Goal: Information Seeking & Learning: Compare options

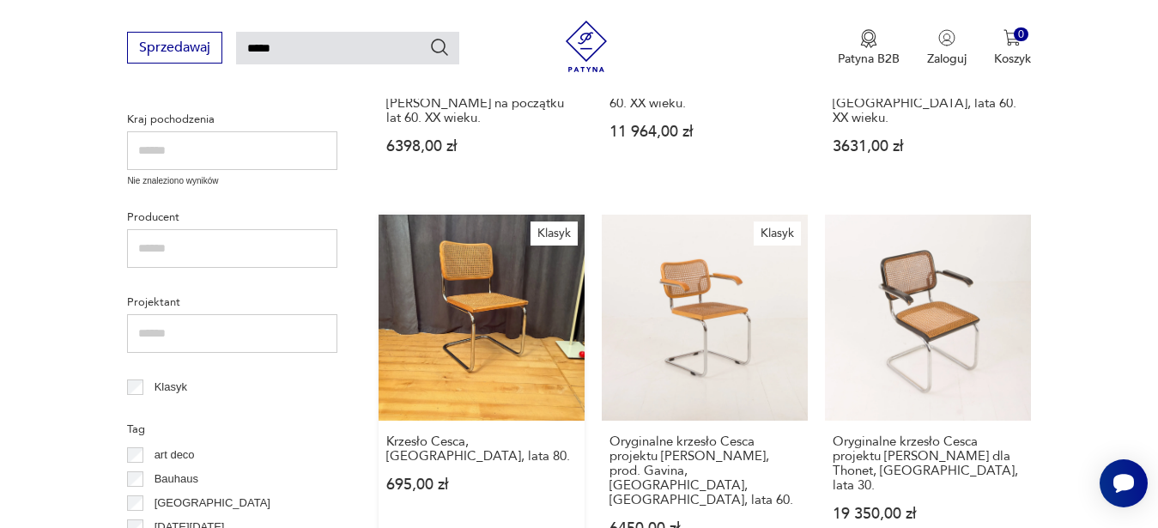
click at [489, 275] on link "Klasyk Krzesło Cesca, Włochy, lata 80. 695,00 zł" at bounding box center [481, 392] width 206 height 354
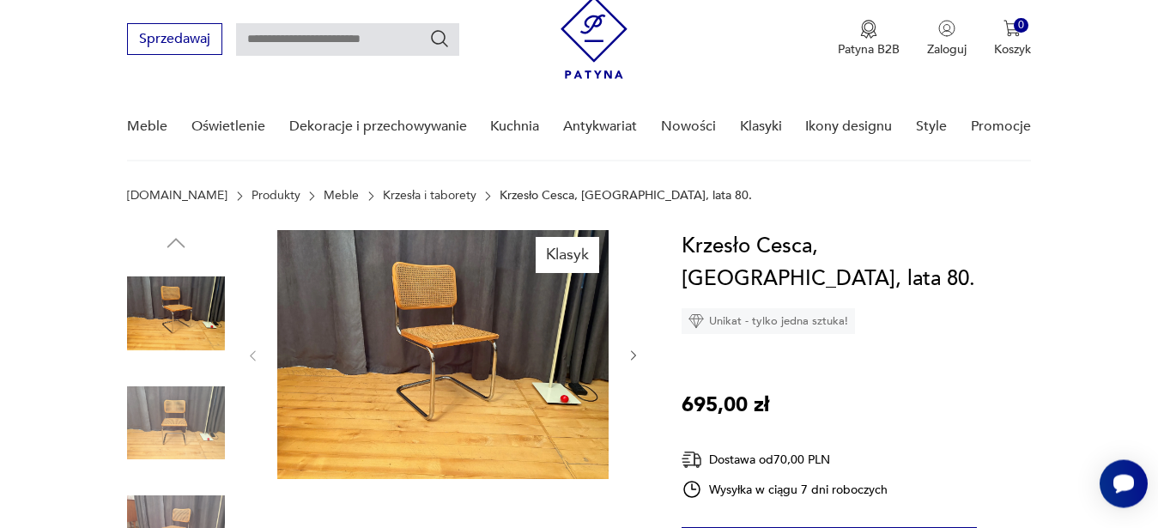
scroll to position [47, 0]
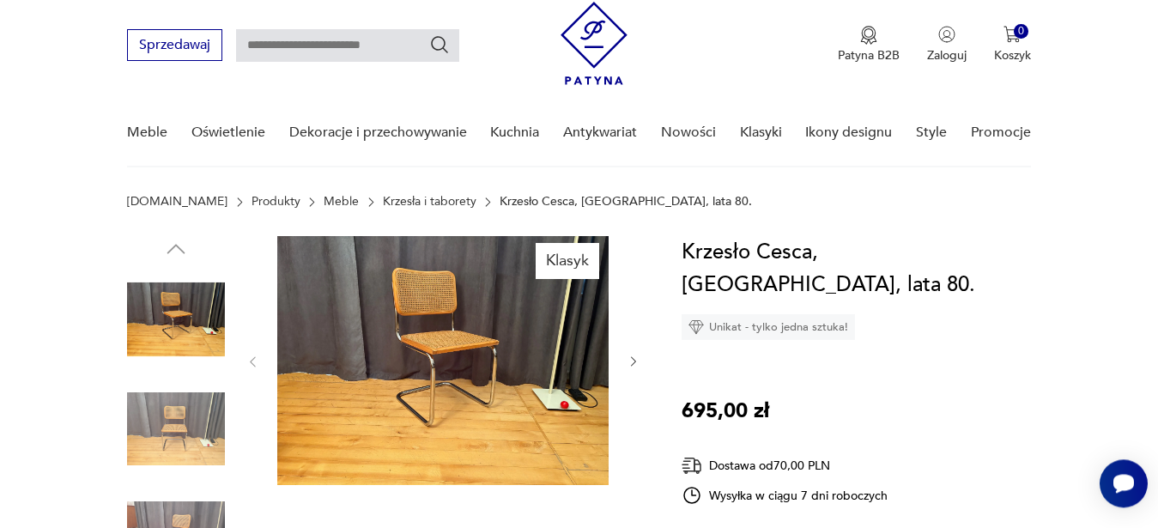
click at [193, 328] on img at bounding box center [176, 319] width 98 height 98
click at [184, 325] on img at bounding box center [176, 319] width 98 height 98
click at [463, 305] on img at bounding box center [442, 360] width 331 height 249
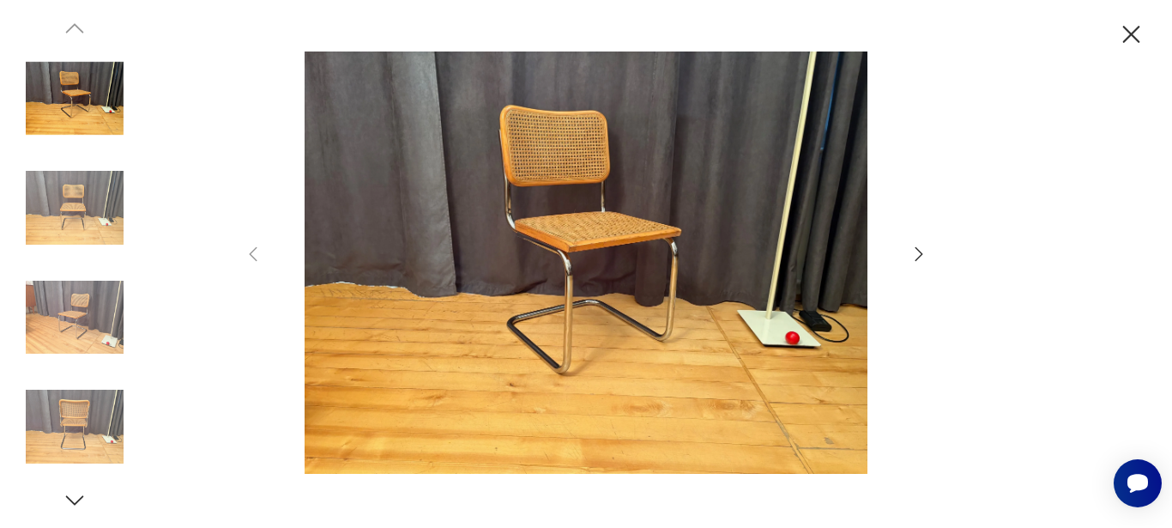
click at [912, 251] on icon "button" at bounding box center [919, 254] width 21 height 21
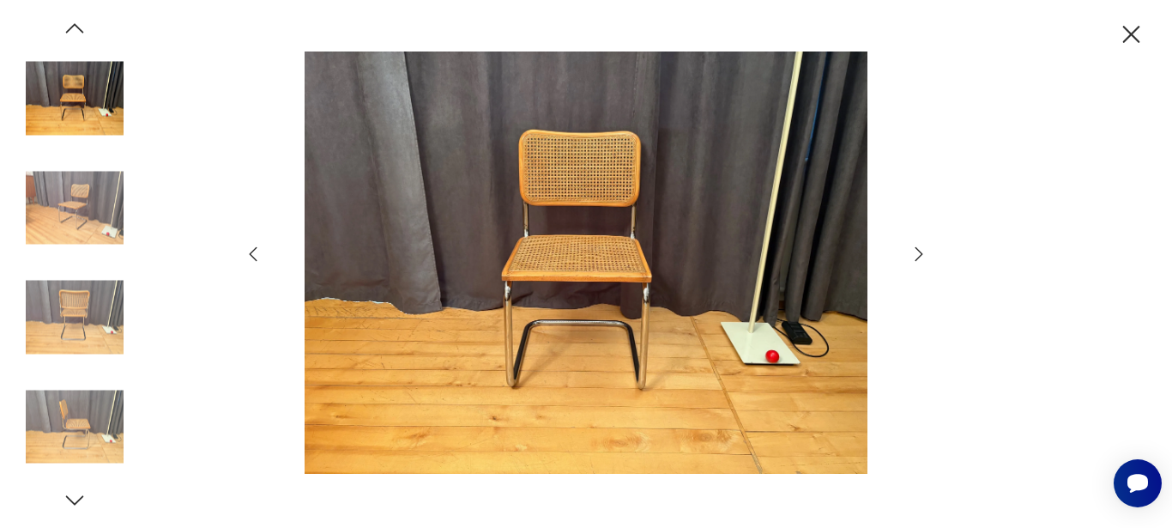
click at [912, 251] on icon "button" at bounding box center [919, 254] width 21 height 21
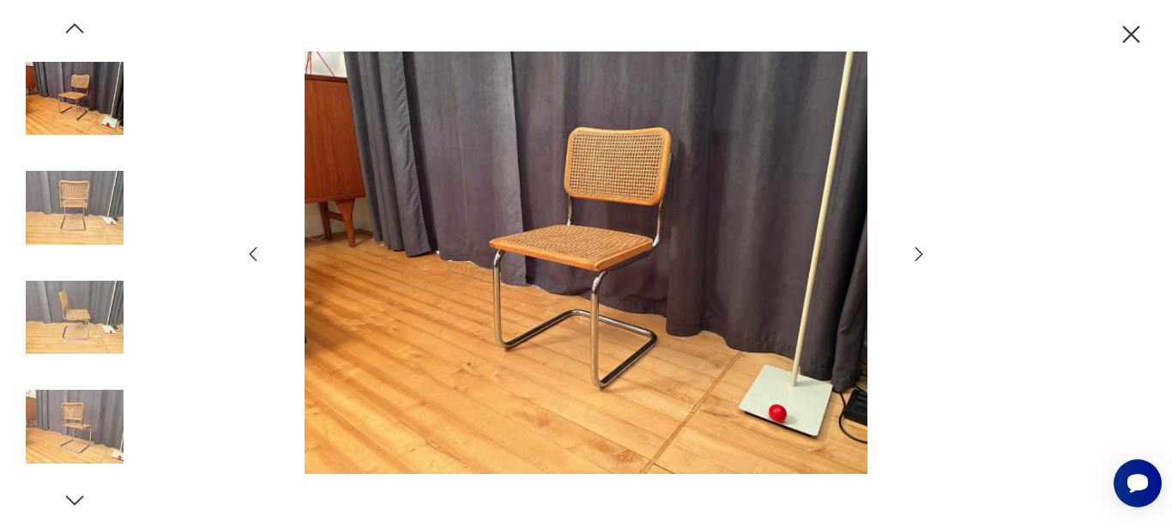
click at [912, 251] on icon "button" at bounding box center [919, 254] width 21 height 21
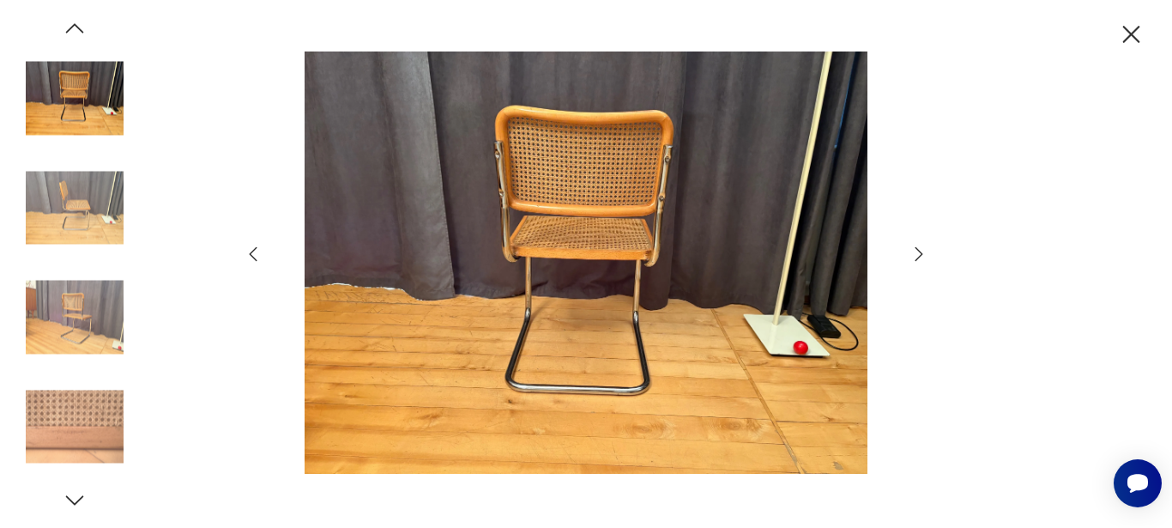
click at [912, 251] on icon "button" at bounding box center [919, 254] width 21 height 21
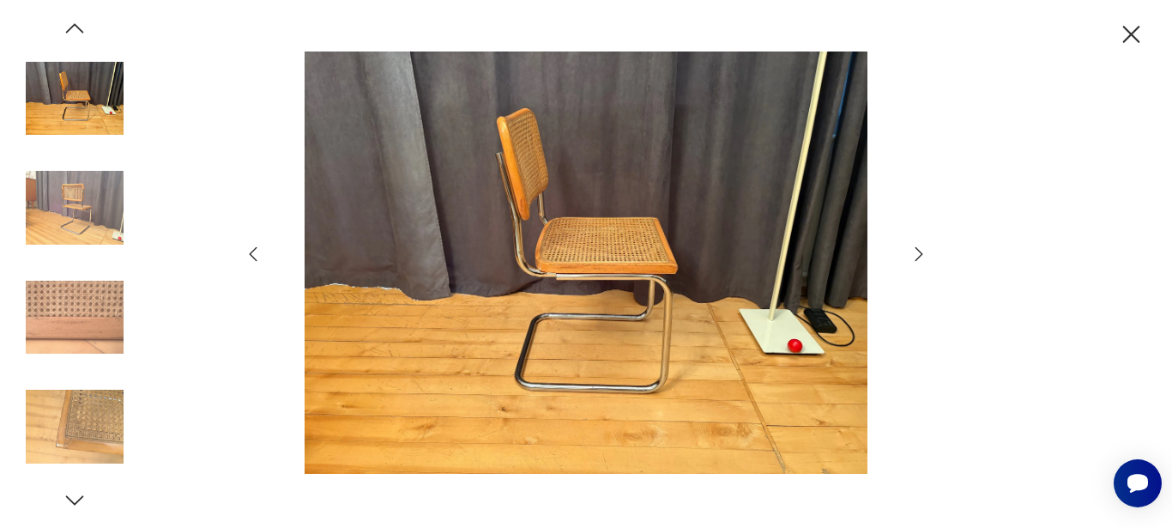
click at [912, 251] on icon "button" at bounding box center [919, 254] width 21 height 21
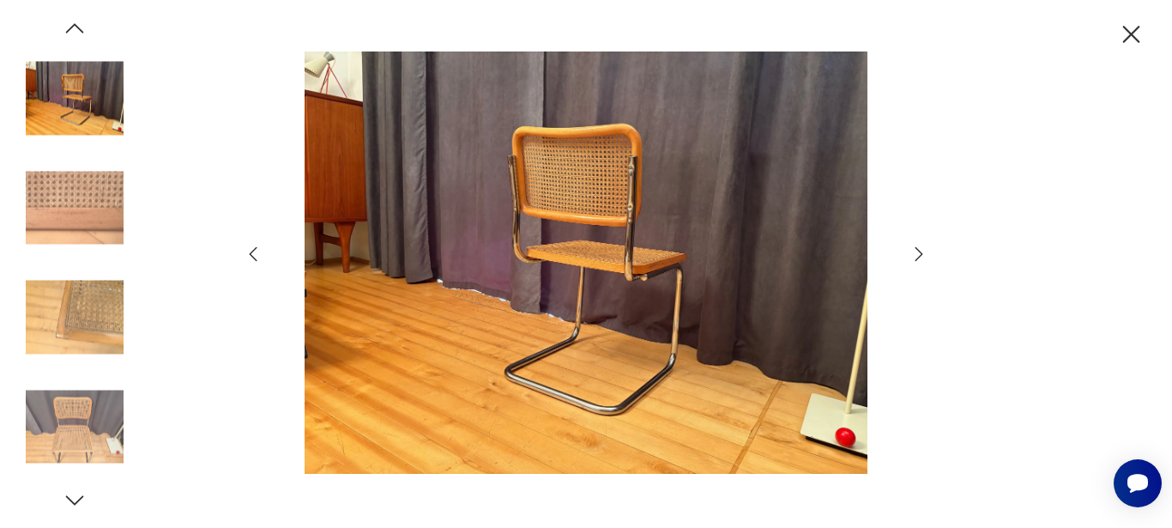
click at [912, 251] on icon "button" at bounding box center [919, 254] width 21 height 21
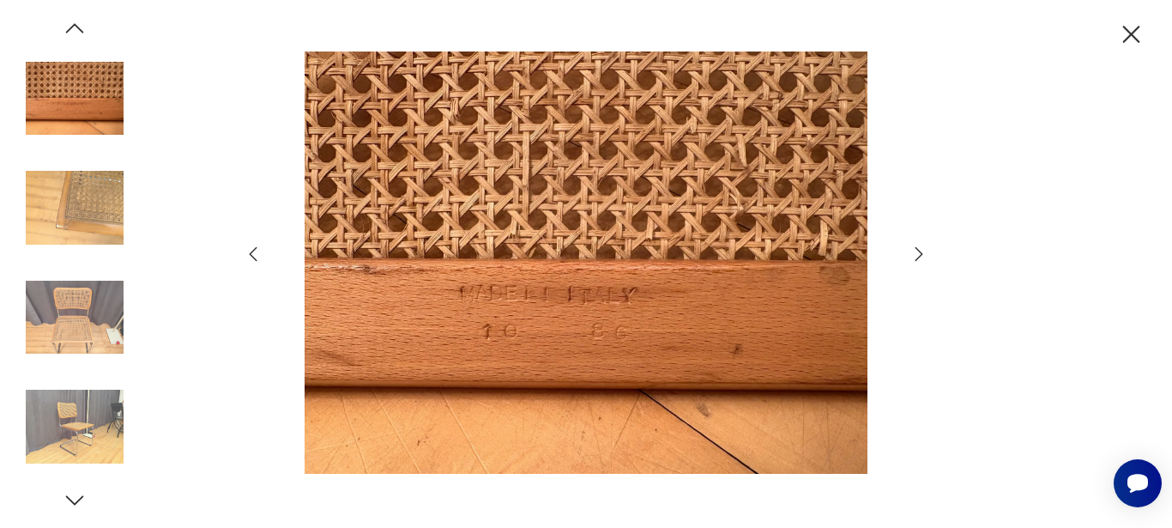
click at [912, 251] on icon "button" at bounding box center [919, 254] width 21 height 21
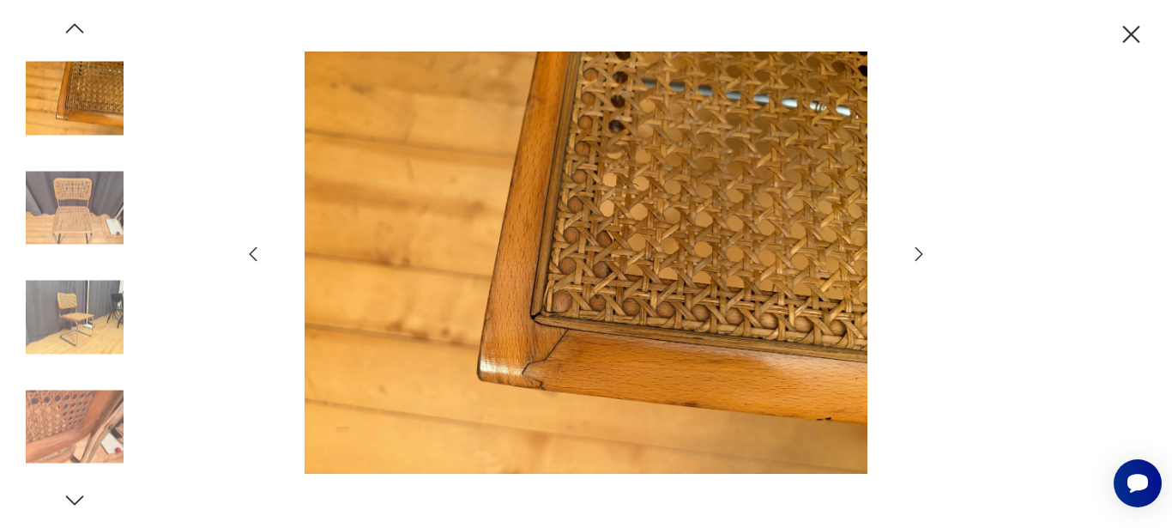
click at [1133, 30] on icon "button" at bounding box center [1131, 35] width 30 height 30
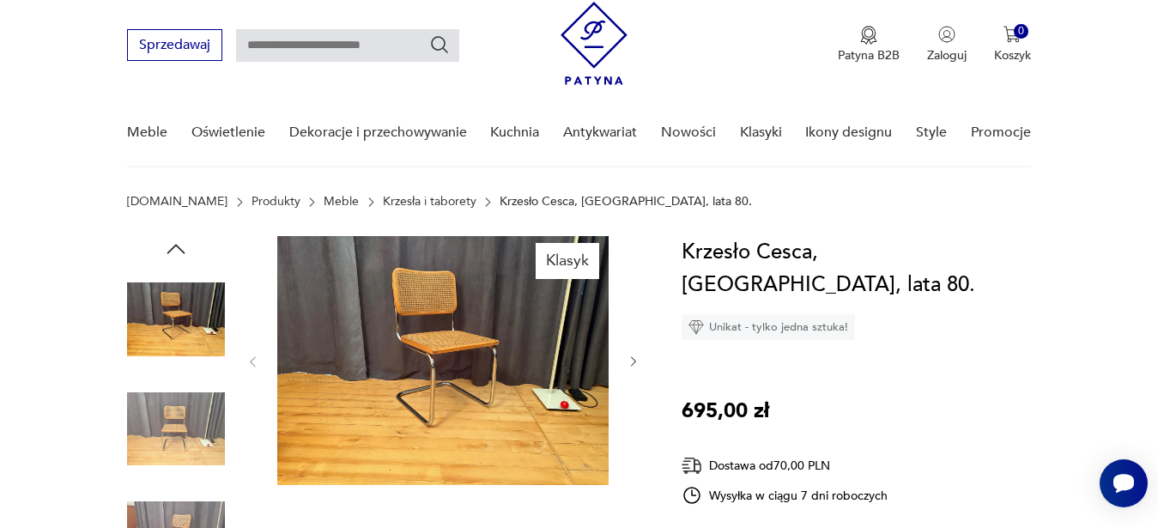
type input "*****"
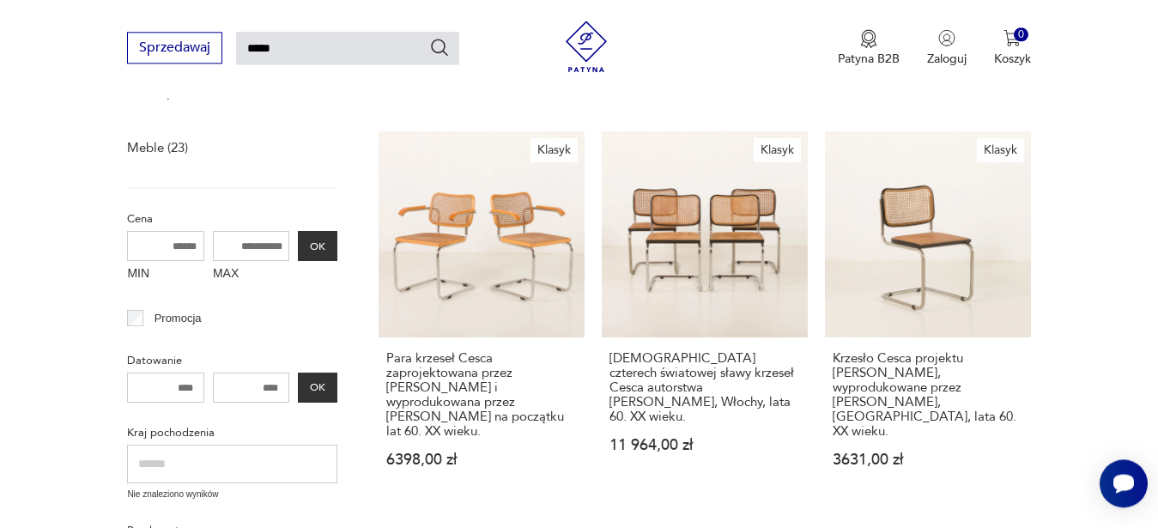
scroll to position [257, 0]
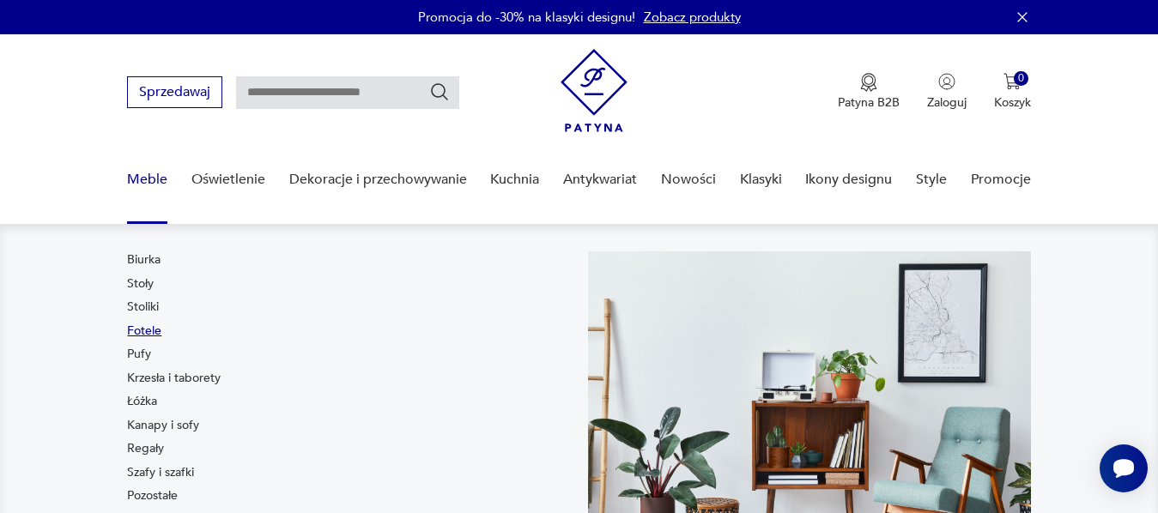
click at [149, 330] on link "Fotele" at bounding box center [144, 331] width 34 height 17
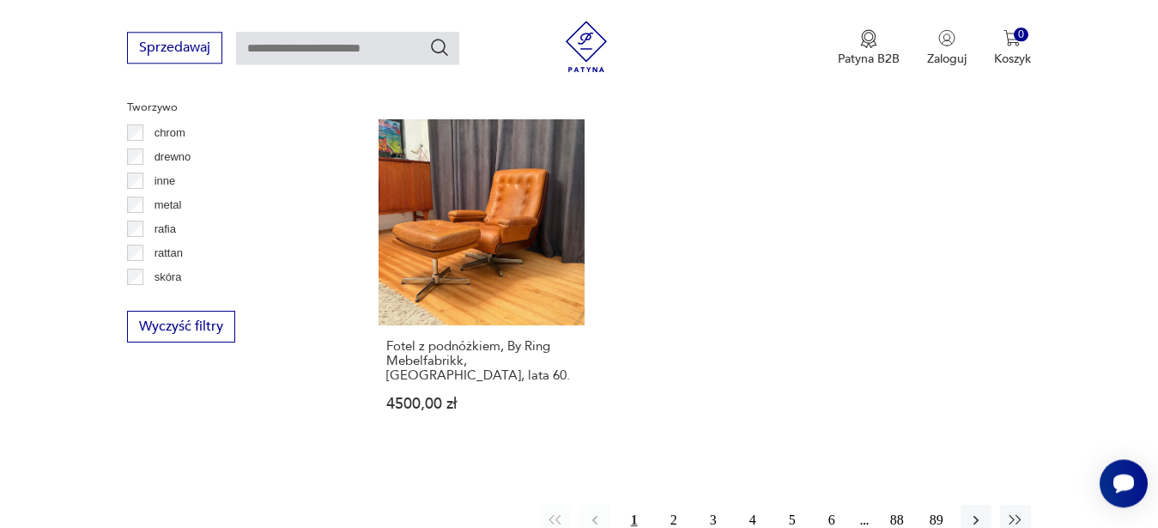
scroll to position [2487, 0]
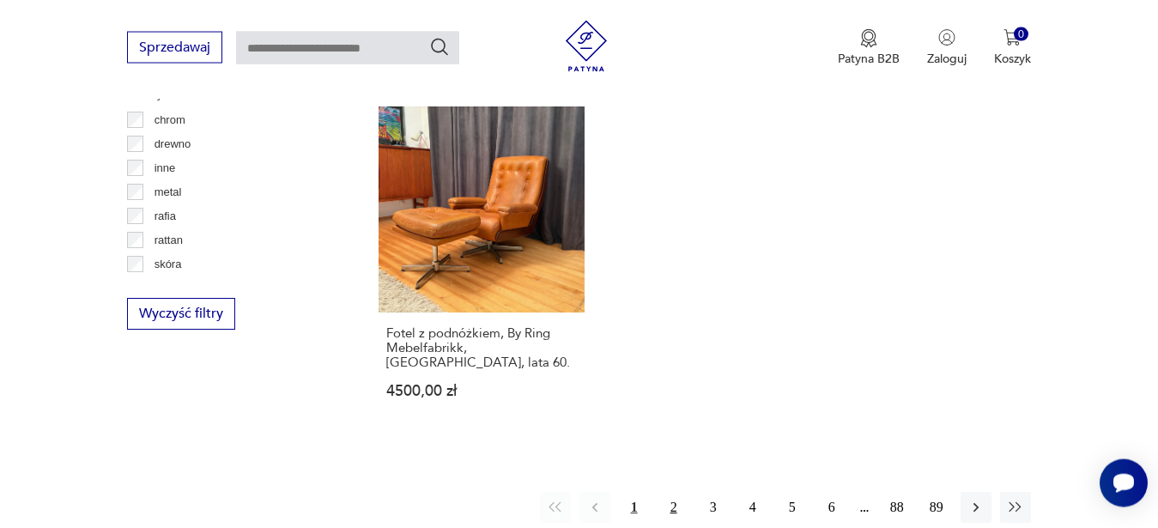
click at [671, 492] on button "2" at bounding box center [673, 507] width 31 height 31
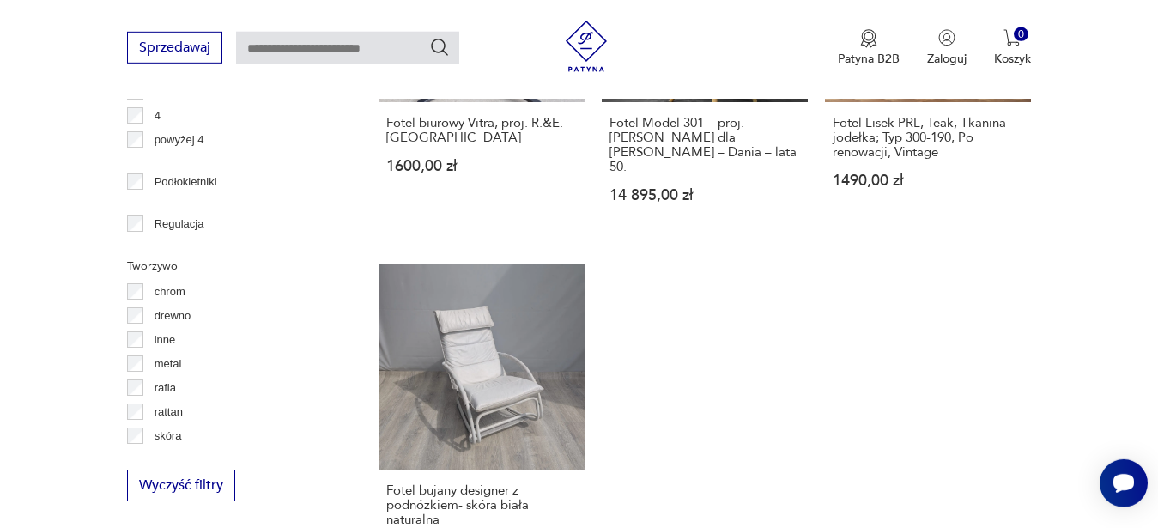
scroll to position [2351, 0]
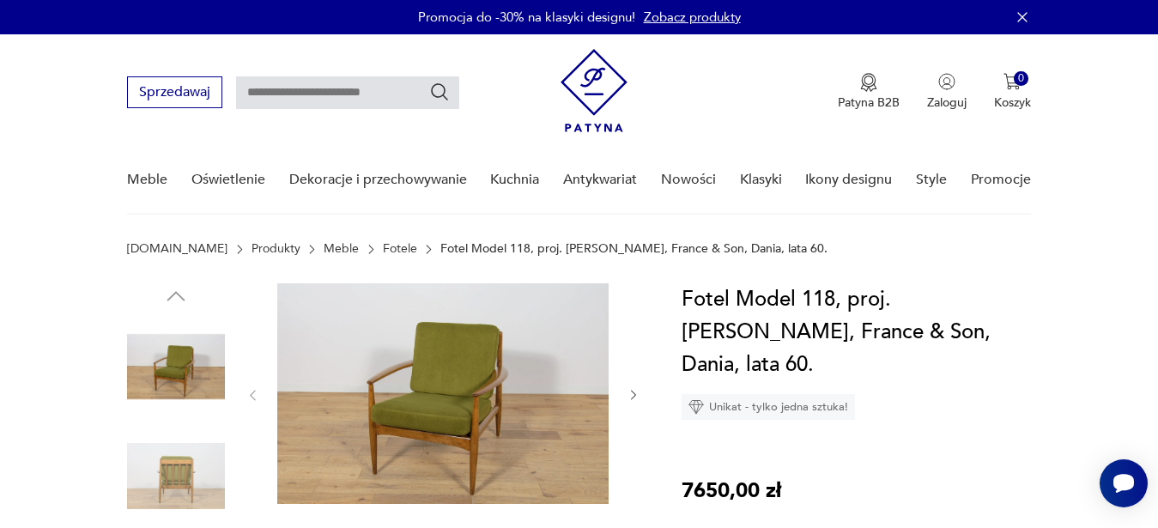
click at [433, 369] on img at bounding box center [442, 393] width 331 height 221
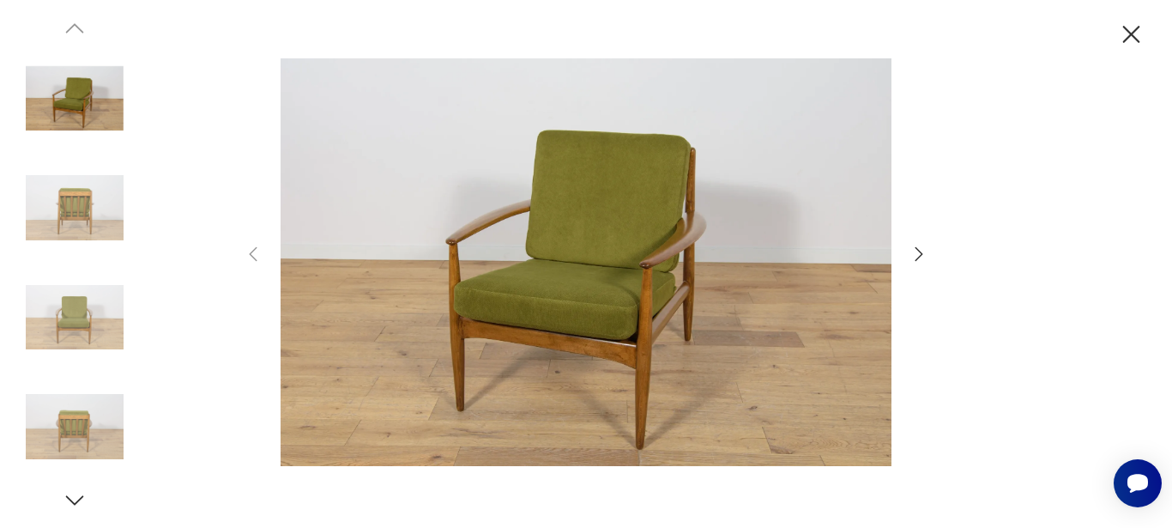
click at [690, 315] on img at bounding box center [586, 262] width 611 height 422
click at [905, 256] on div at bounding box center [586, 264] width 686 height 426
click at [918, 253] on icon "button" at bounding box center [919, 254] width 21 height 21
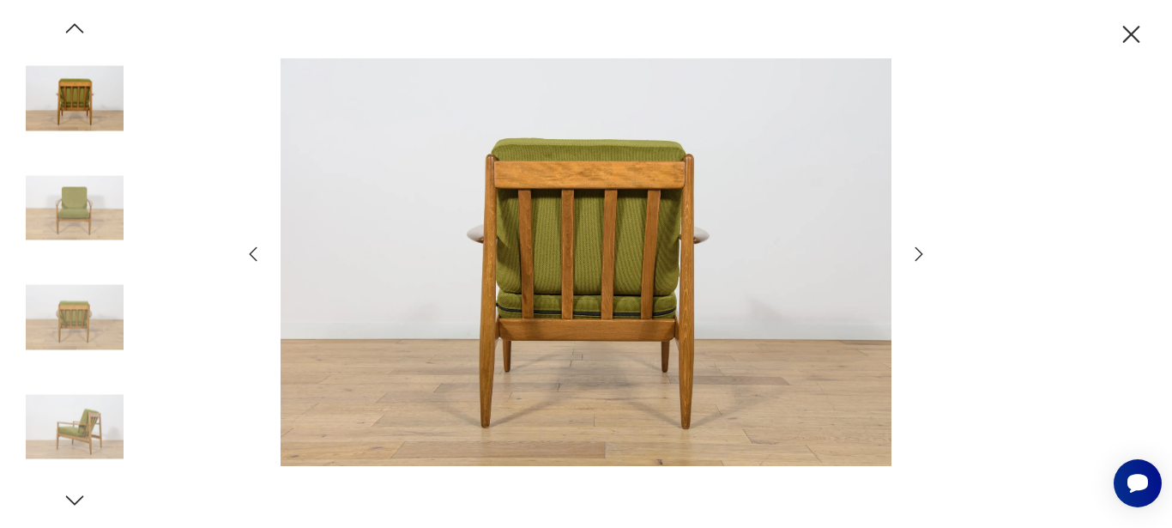
click at [918, 253] on icon "button" at bounding box center [919, 254] width 21 height 21
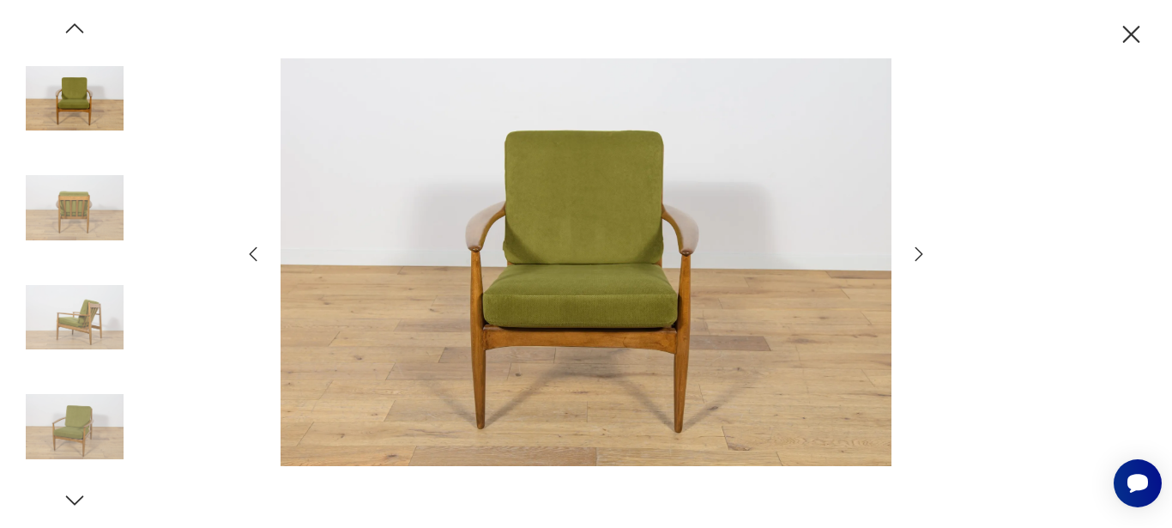
click at [918, 253] on icon "button" at bounding box center [919, 254] width 21 height 21
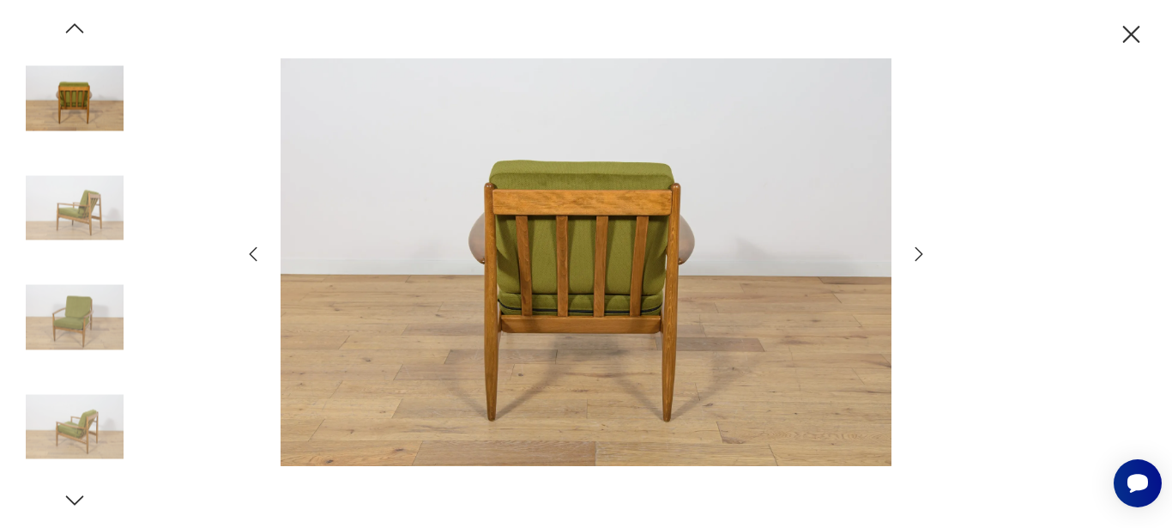
click at [918, 253] on icon "button" at bounding box center [919, 254] width 21 height 21
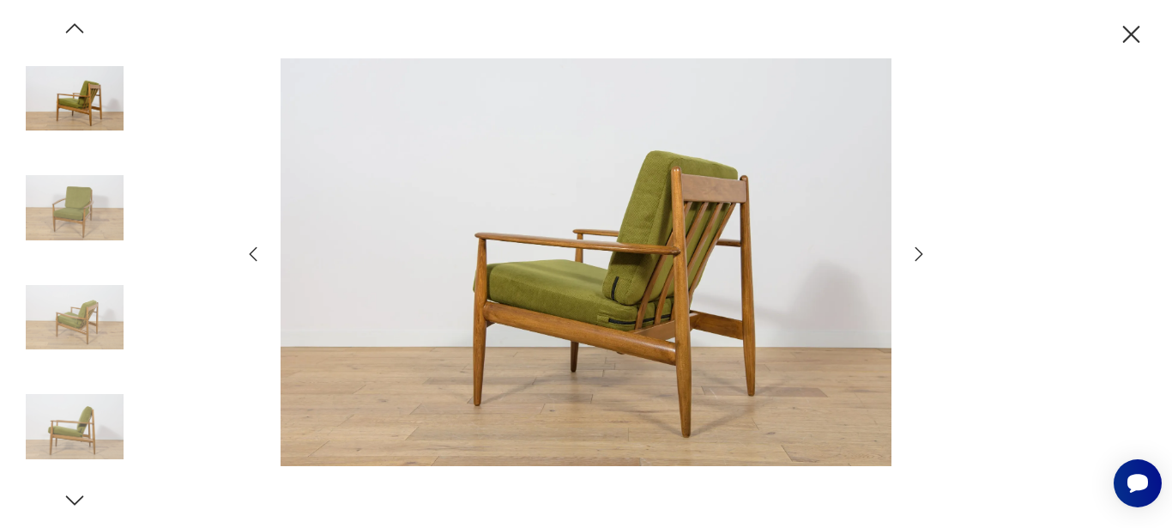
click at [918, 253] on icon "button" at bounding box center [919, 254] width 21 height 21
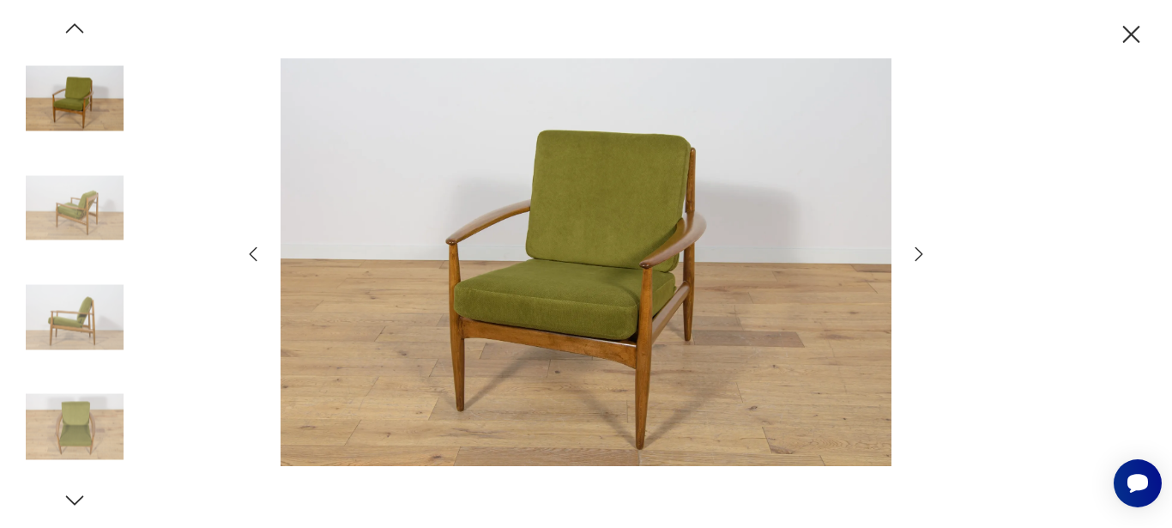
click at [918, 253] on icon "button" at bounding box center [919, 254] width 21 height 21
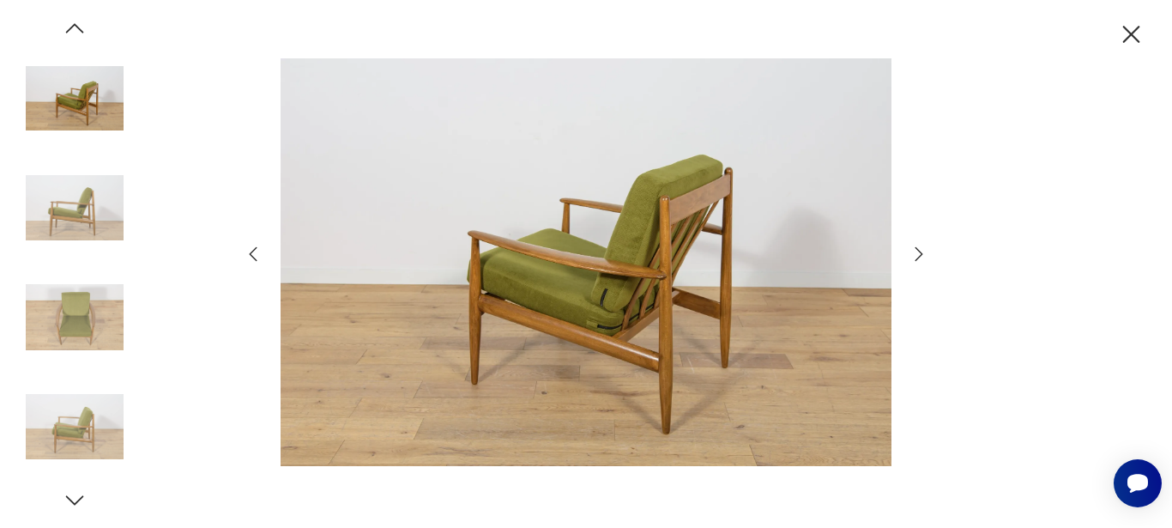
click at [918, 253] on icon "button" at bounding box center [919, 254] width 21 height 21
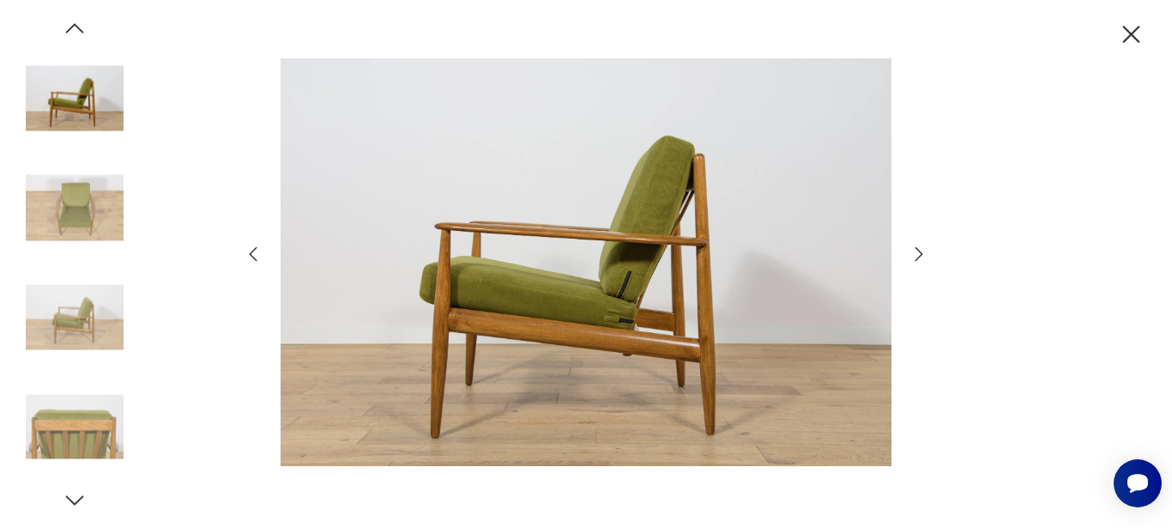
click at [918, 253] on icon "button" at bounding box center [919, 254] width 21 height 21
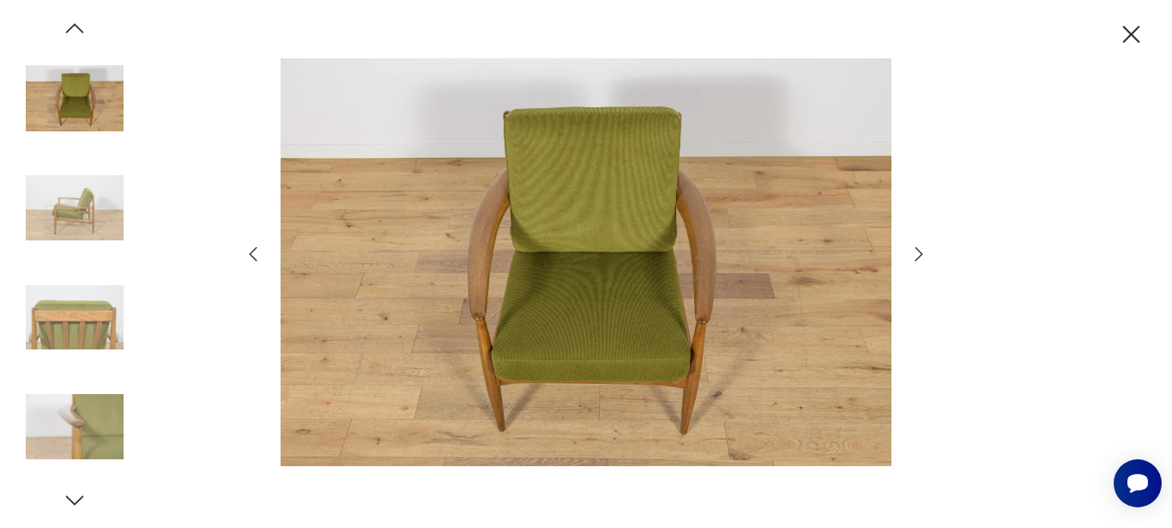
click at [918, 253] on icon "button" at bounding box center [919, 254] width 21 height 21
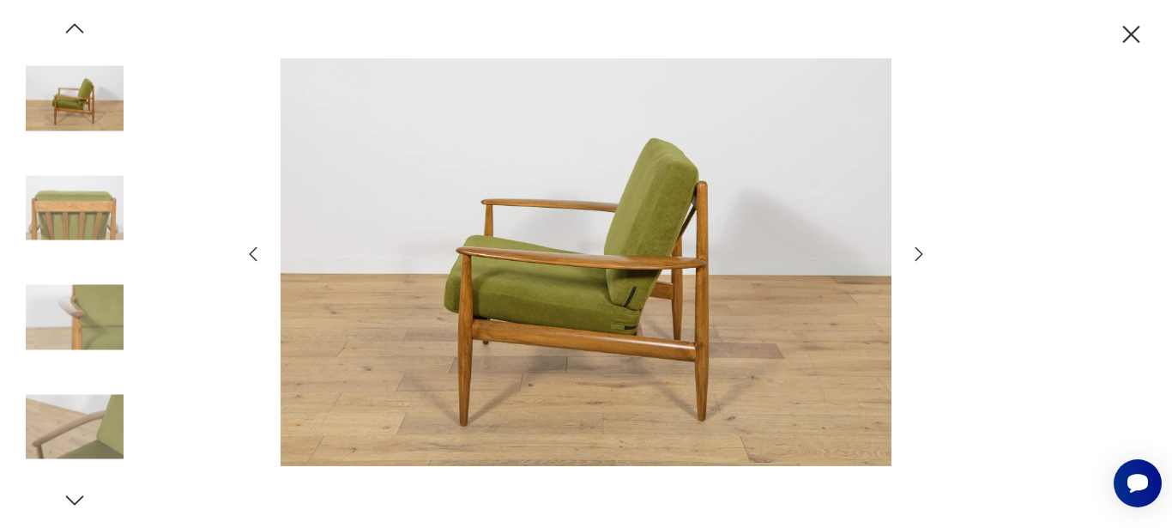
click at [918, 253] on icon "button" at bounding box center [919, 254] width 21 height 21
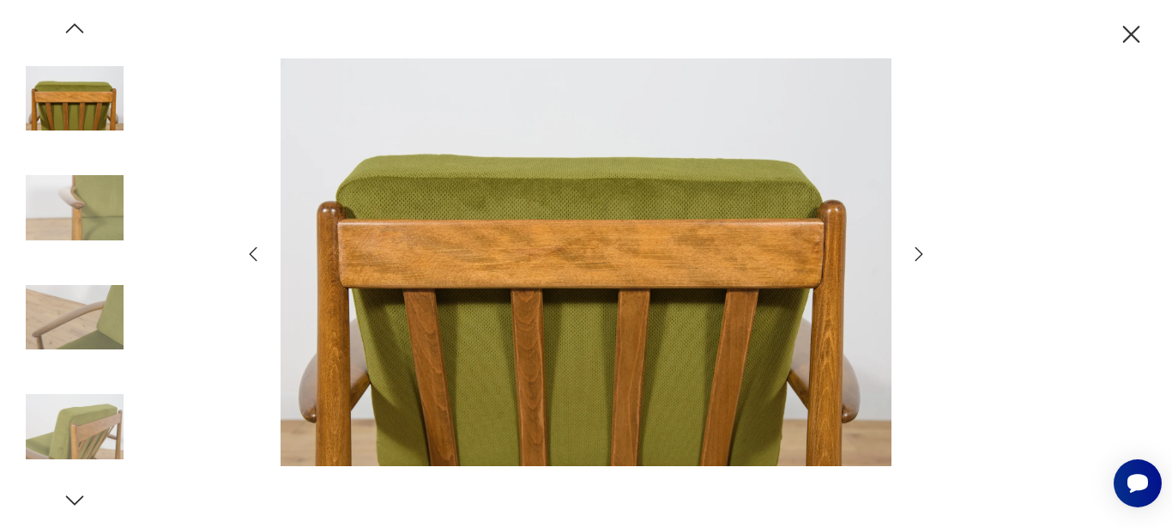
click at [918, 253] on icon "button" at bounding box center [919, 254] width 21 height 21
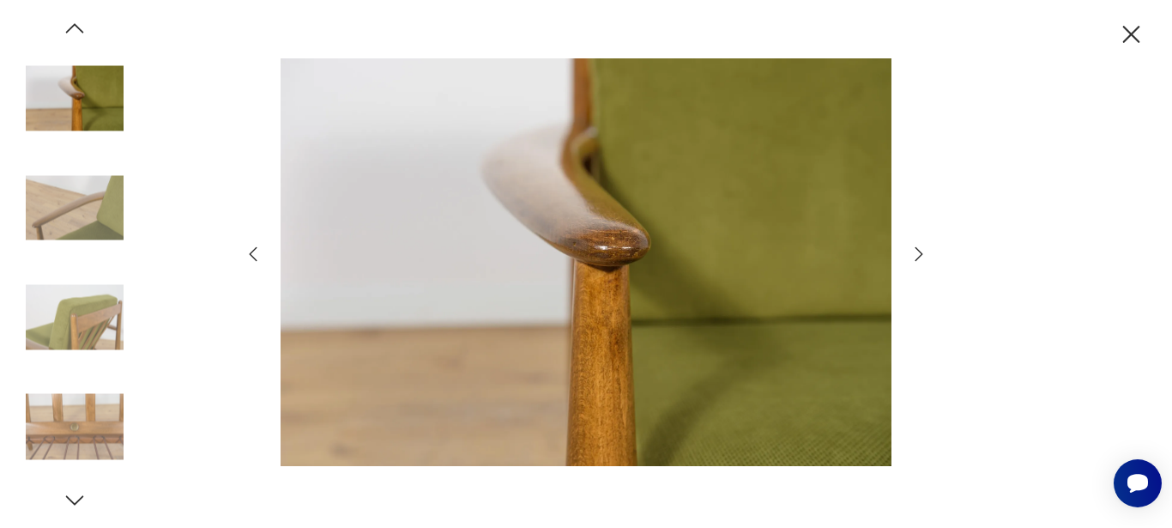
click at [918, 253] on icon "button" at bounding box center [919, 254] width 21 height 21
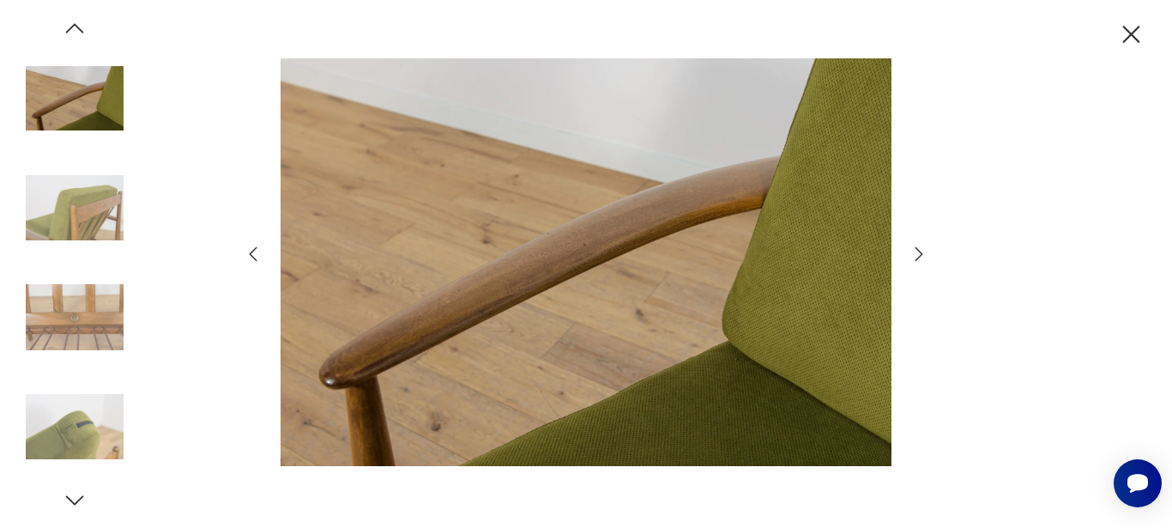
click at [918, 253] on icon "button" at bounding box center [919, 254] width 21 height 21
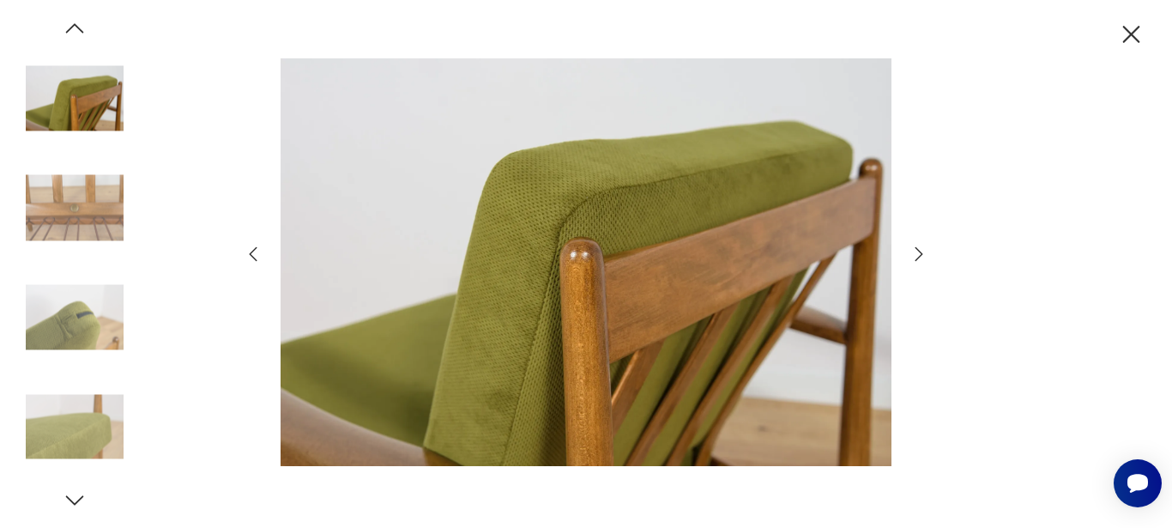
click at [1120, 46] on icon "button" at bounding box center [1131, 35] width 30 height 30
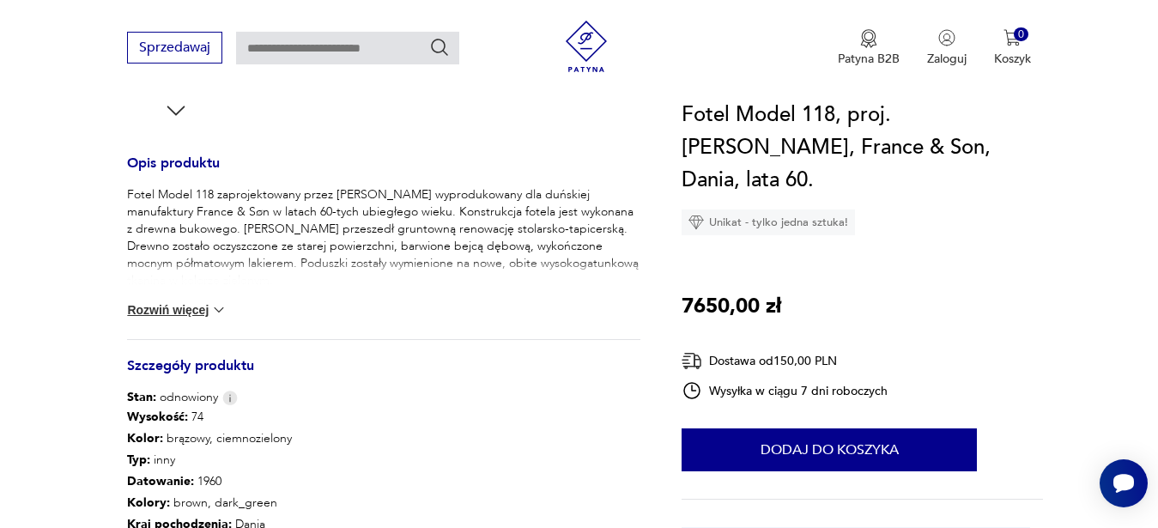
scroll to position [669, 0]
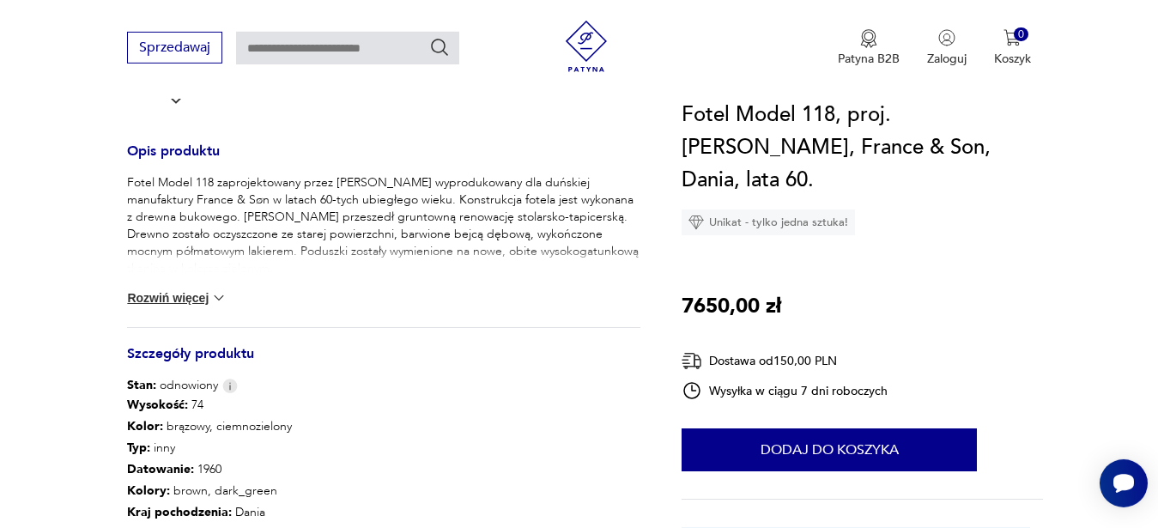
click at [215, 305] on img at bounding box center [218, 297] width 17 height 17
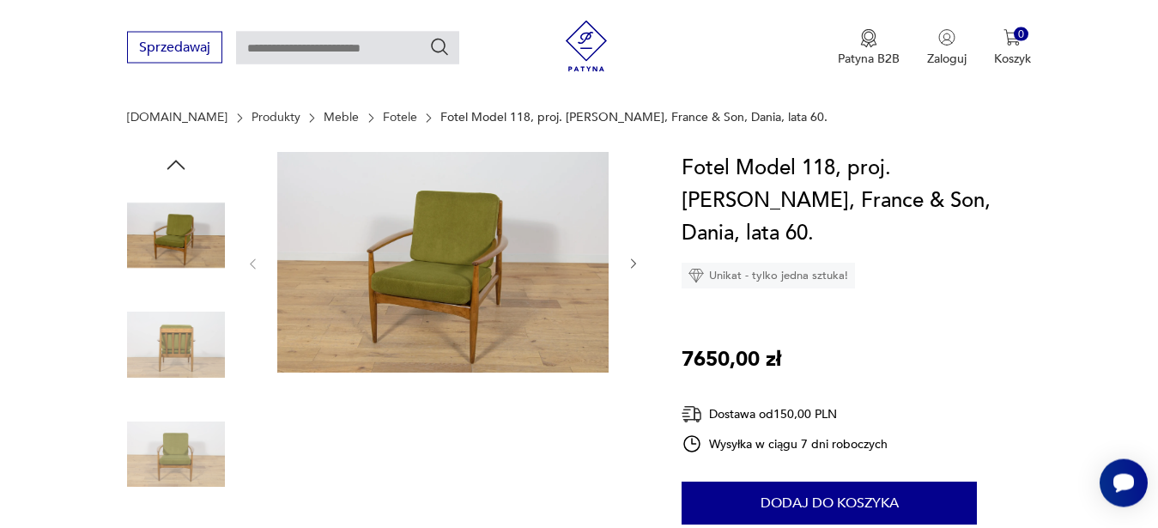
scroll to position [101, 0]
